Goal: Task Accomplishment & Management: Use online tool/utility

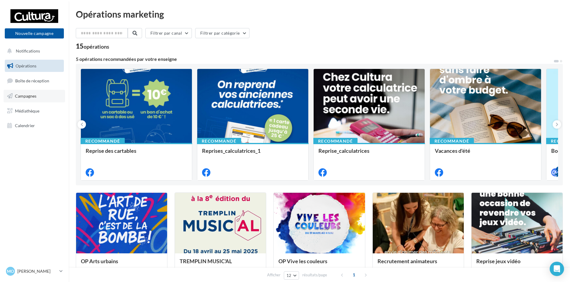
click at [41, 99] on link "Campagnes" at bounding box center [35, 96] width 62 height 13
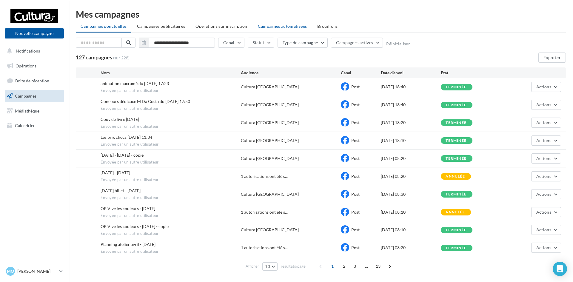
click at [263, 24] on span "Campagnes automatisées" at bounding box center [282, 26] width 49 height 5
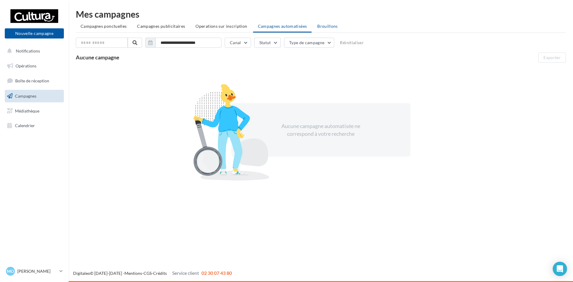
click at [322, 24] on span "Brouillons" at bounding box center [327, 26] width 21 height 5
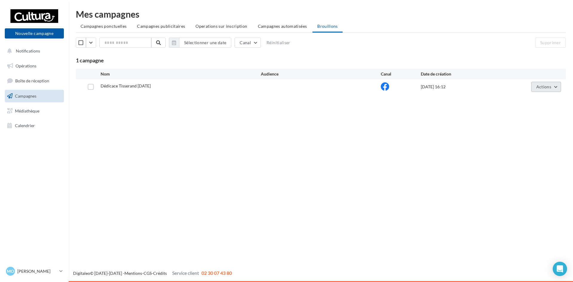
click at [551, 85] on span "Actions" at bounding box center [544, 86] width 15 height 5
click at [352, 159] on div "Nouvelle campagne Nouvelle campagne Notifications Opérations Boîte de réception…" at bounding box center [286, 141] width 573 height 282
click at [558, 84] on button "Actions" at bounding box center [547, 87] width 30 height 10
click at [530, 97] on button "Editer" at bounding box center [532, 101] width 60 height 16
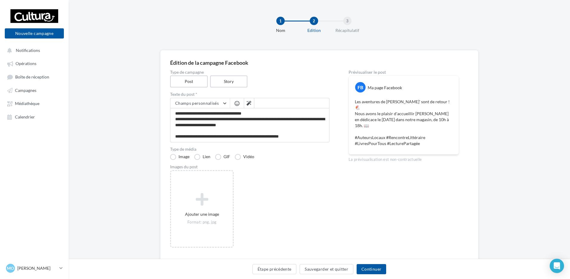
click at [348, 19] on div "3" at bounding box center [347, 21] width 8 height 8
click at [369, 267] on button "Continuer" at bounding box center [372, 269] width 30 height 10
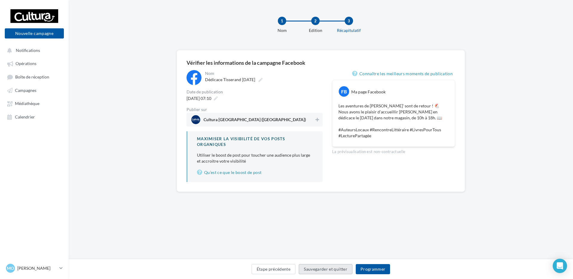
click at [312, 269] on button "Sauvegarder et quitter" at bounding box center [326, 269] width 54 height 10
